Goal: Task Accomplishment & Management: Use online tool/utility

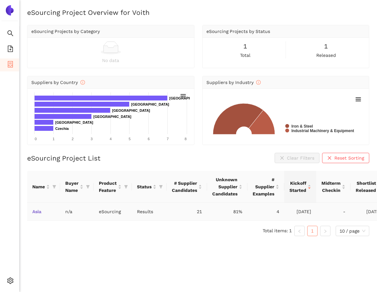
click at [0, 0] on link "Asia" at bounding box center [0, 0] width 0 height 0
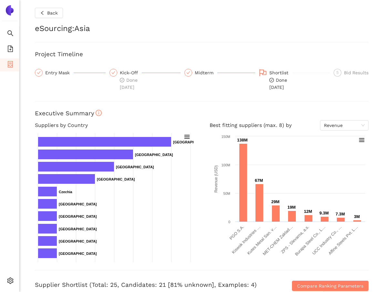
click at [26, 127] on div "Back eSourcing : Asia Project Timeline Entry Mask Kick-Off Done [DATE] Midterm …" at bounding box center [201, 146] width 365 height 292
click at [79, 127] on h4 "Suppliers by Country" at bounding box center [114, 125] width 159 height 10
click at [79, 126] on h4 "Suppliers by Country" at bounding box center [114, 125] width 159 height 10
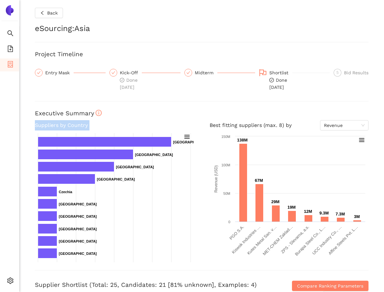
click at [79, 126] on h4 "Suppliers by Country" at bounding box center [114, 125] width 159 height 10
click at [119, 127] on h4 "Suppliers by Country" at bounding box center [114, 125] width 159 height 10
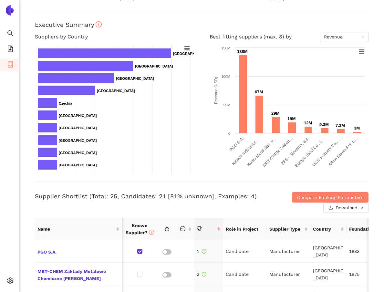
scroll to position [132, 0]
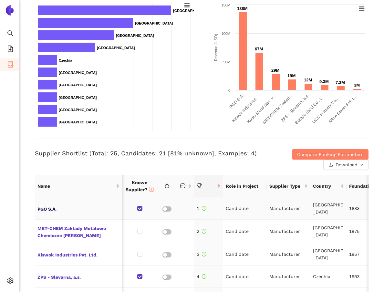
click at [49, 206] on span "PGO S.A." at bounding box center [78, 208] width 82 height 8
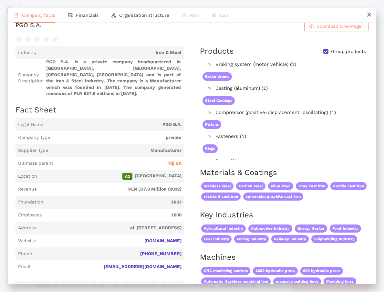
scroll to position [0, 0]
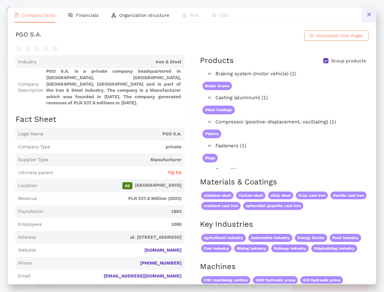
click at [374, 16] on button at bounding box center [369, 15] width 15 height 15
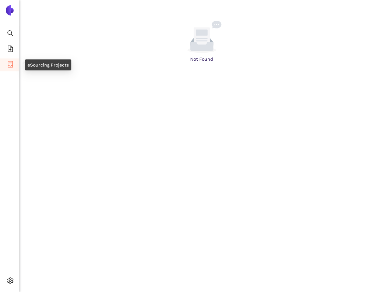
click at [12, 65] on icon "container" at bounding box center [10, 64] width 5 height 6
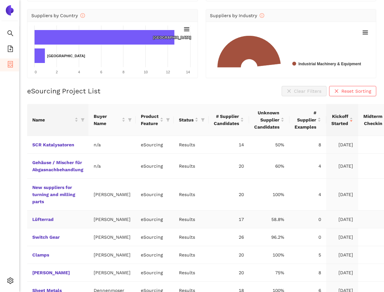
scroll to position [129, 0]
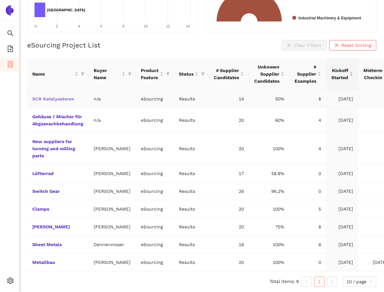
click at [0, 0] on link "SCR Katalysatoren" at bounding box center [0, 0] width 0 height 0
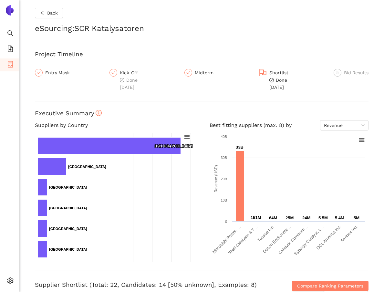
click at [8, 58] on ul "Search eSourcing Templates eSourcing Projects Settings" at bounding box center [9, 159] width 19 height 266
click at [10, 63] on icon "container" at bounding box center [10, 64] width 5 height 6
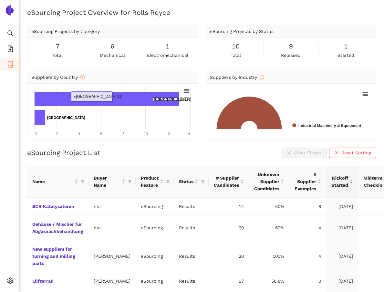
click at [147, 12] on h2 "eSourcing Project Overview for Rolls Royce" at bounding box center [201, 12] width 349 height 9
click at [7, 56] on ul "Search eSourcing Templates eSourcing Projects Settings" at bounding box center [9, 159] width 19 height 266
click at [8, 51] on icon "file-add" at bounding box center [10, 49] width 5 height 6
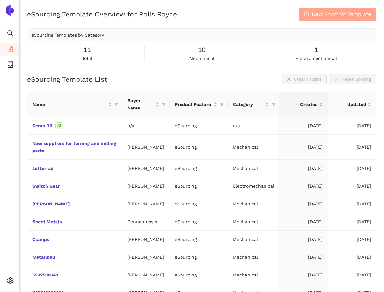
click at [336, 16] on span "New Shortlist Template" at bounding box center [341, 14] width 59 height 8
